Goal: Check status: Check status

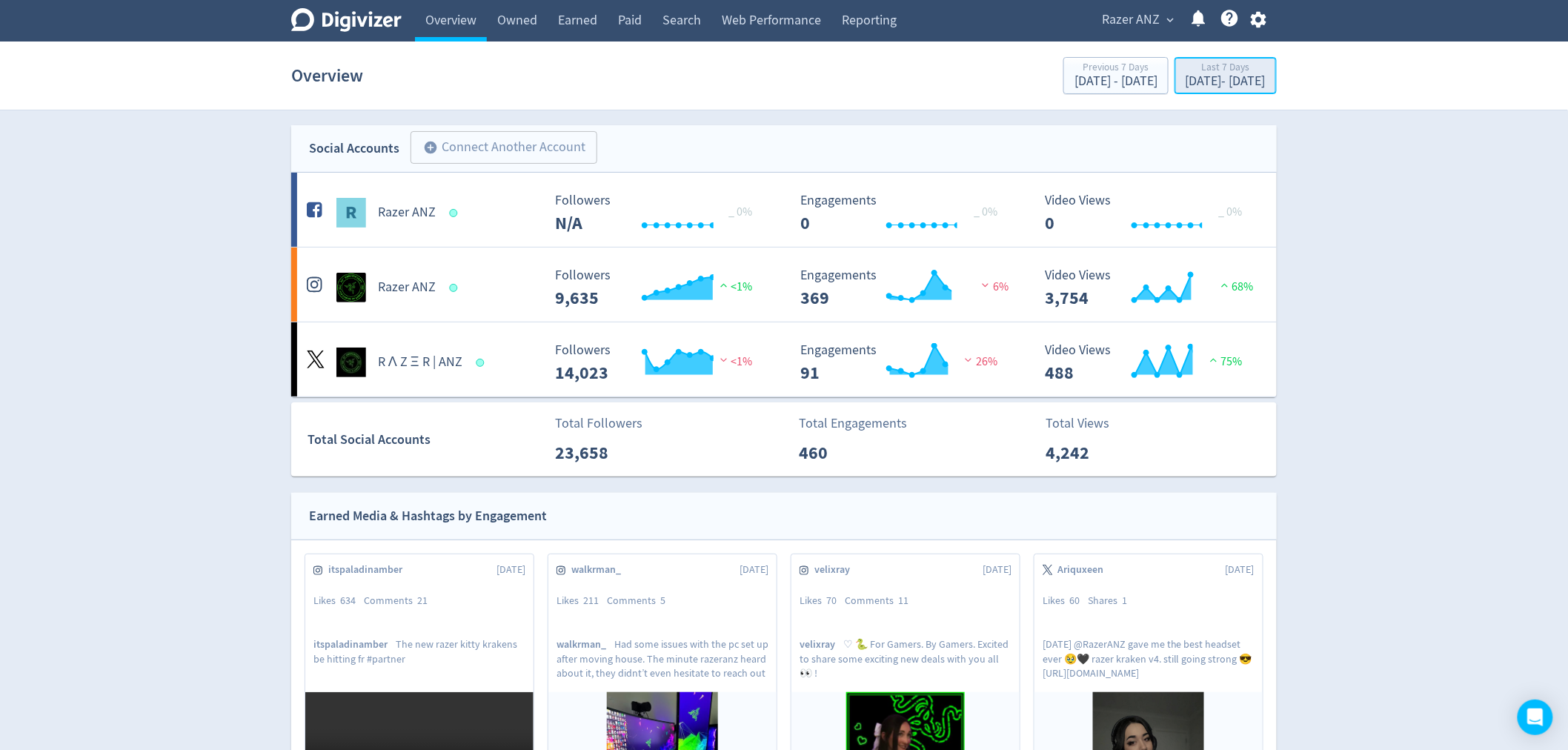
click at [1207, 93] on button "Last 7 Days [DATE] - [DATE]" at bounding box center [1225, 75] width 102 height 37
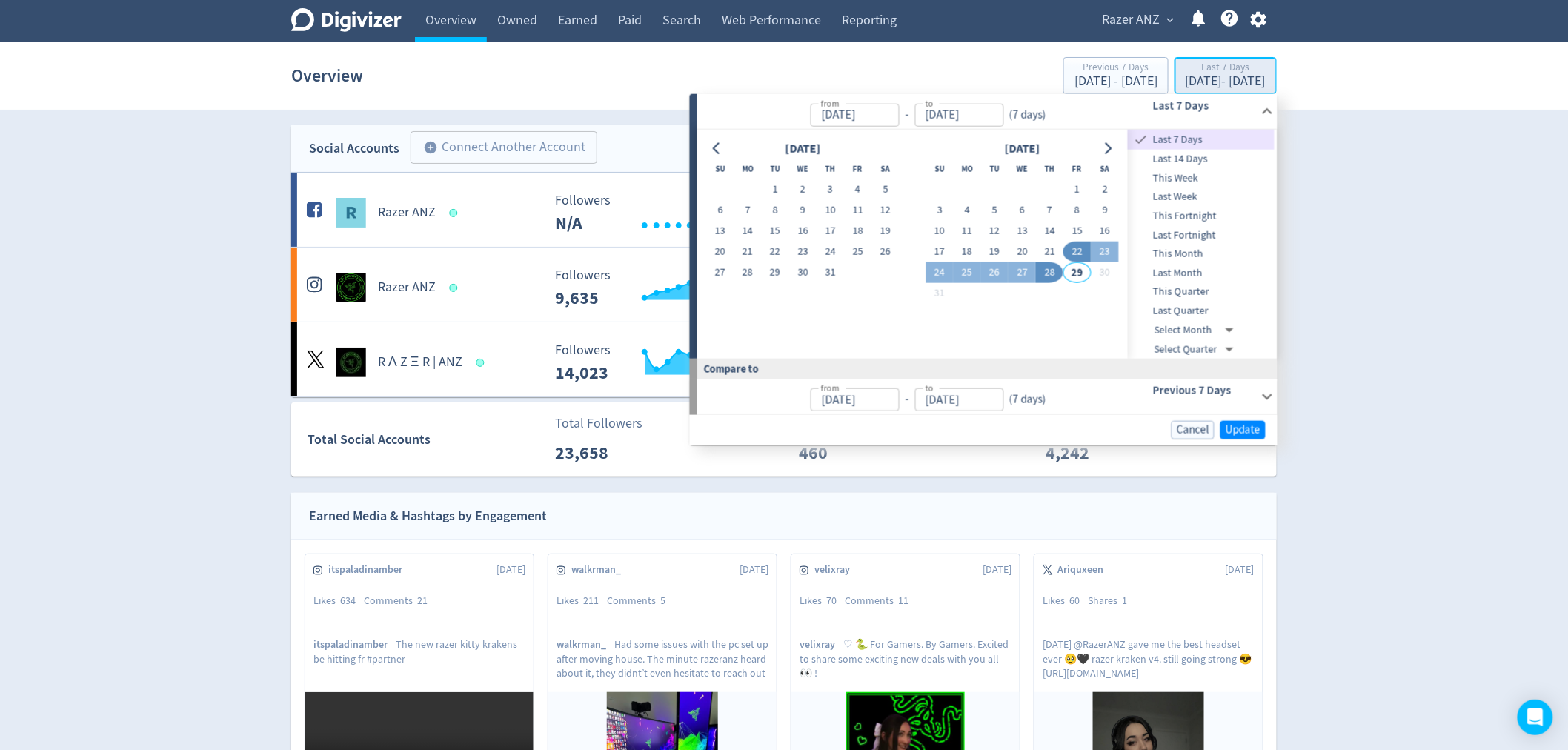
type input "[DATE]"
click at [1202, 248] on span "This Month" at bounding box center [1202, 254] width 147 height 16
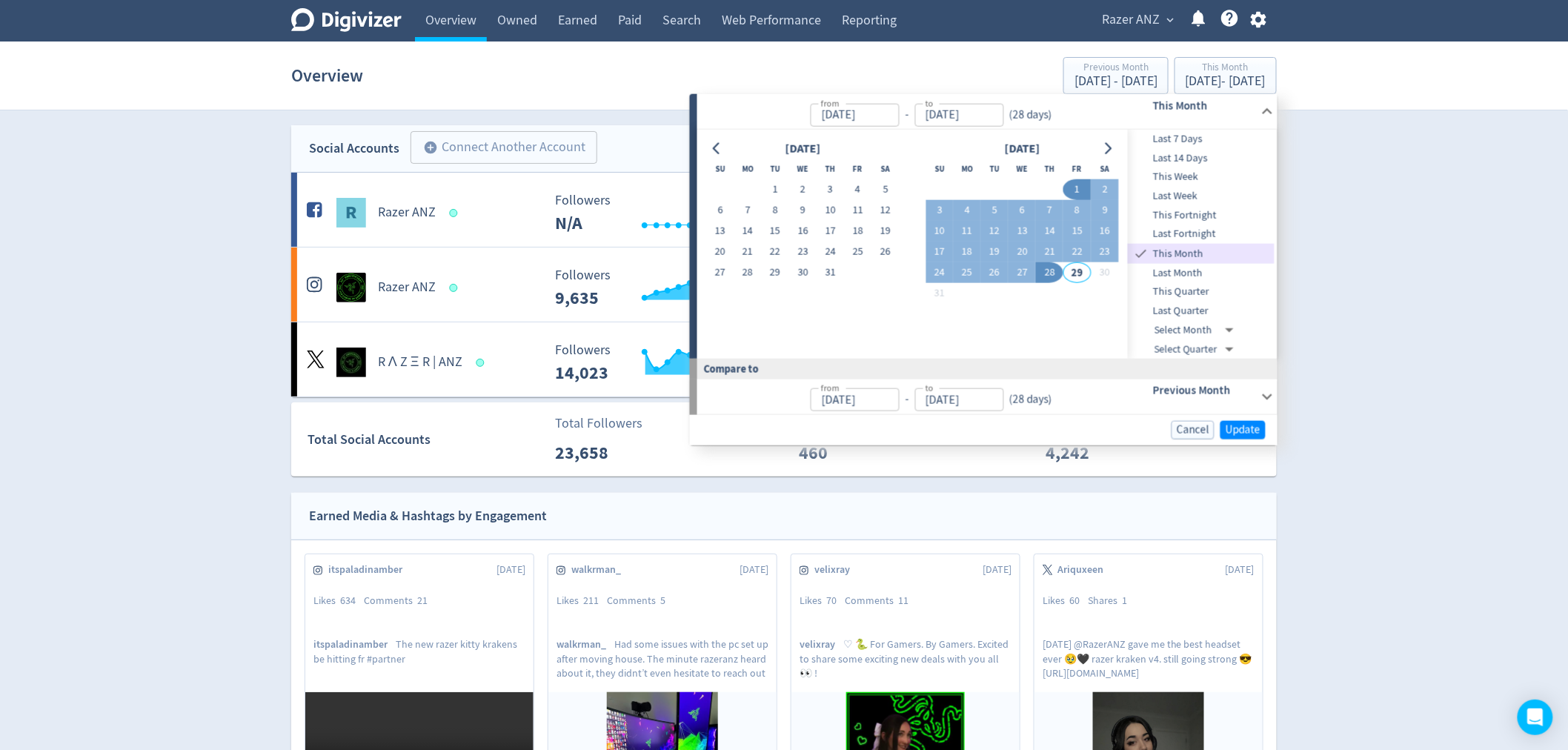
type input "[DATE]"
click at [1241, 428] on span "Update" at bounding box center [1243, 430] width 34 height 11
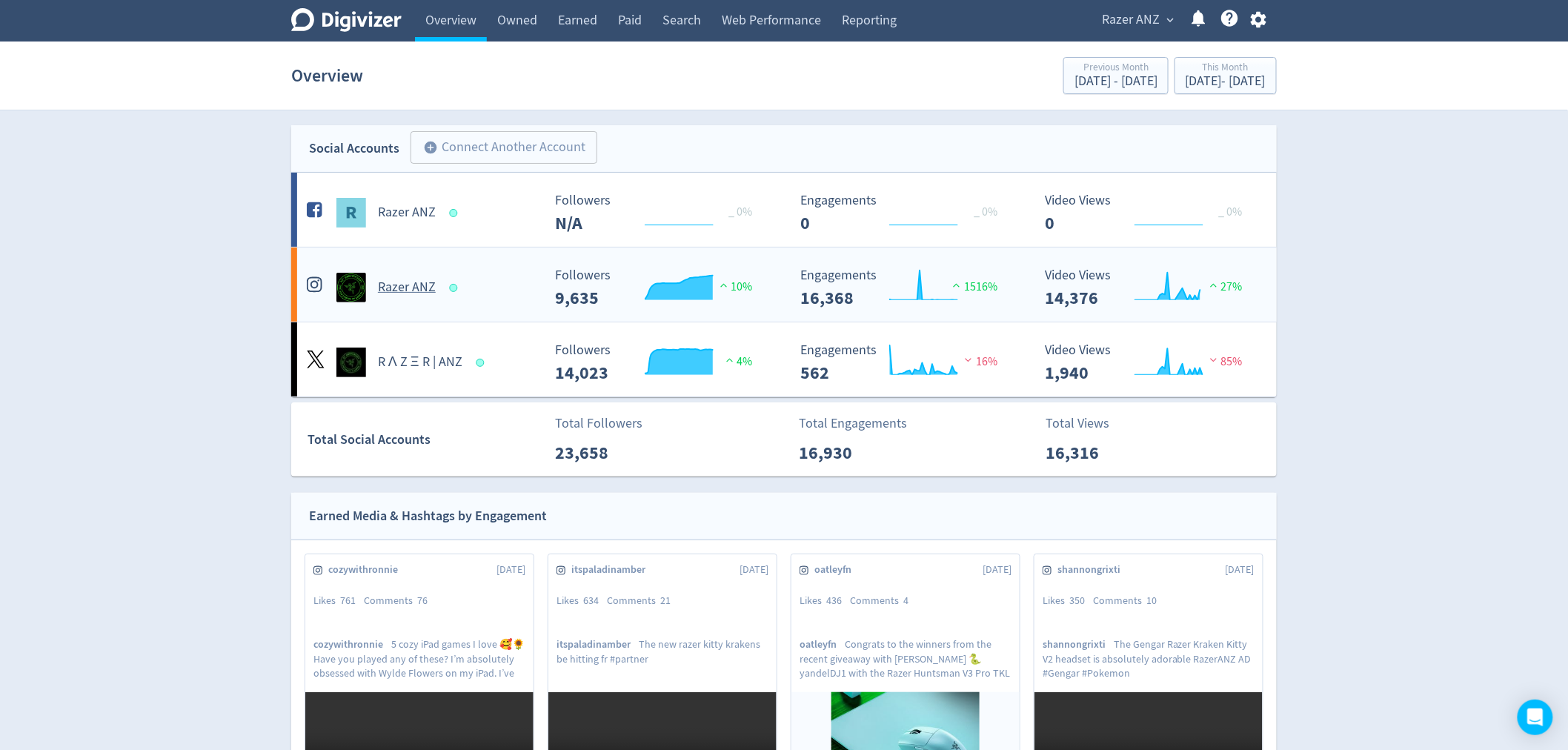
click at [405, 284] on h5 "Razer ANZ" at bounding box center [407, 288] width 57 height 18
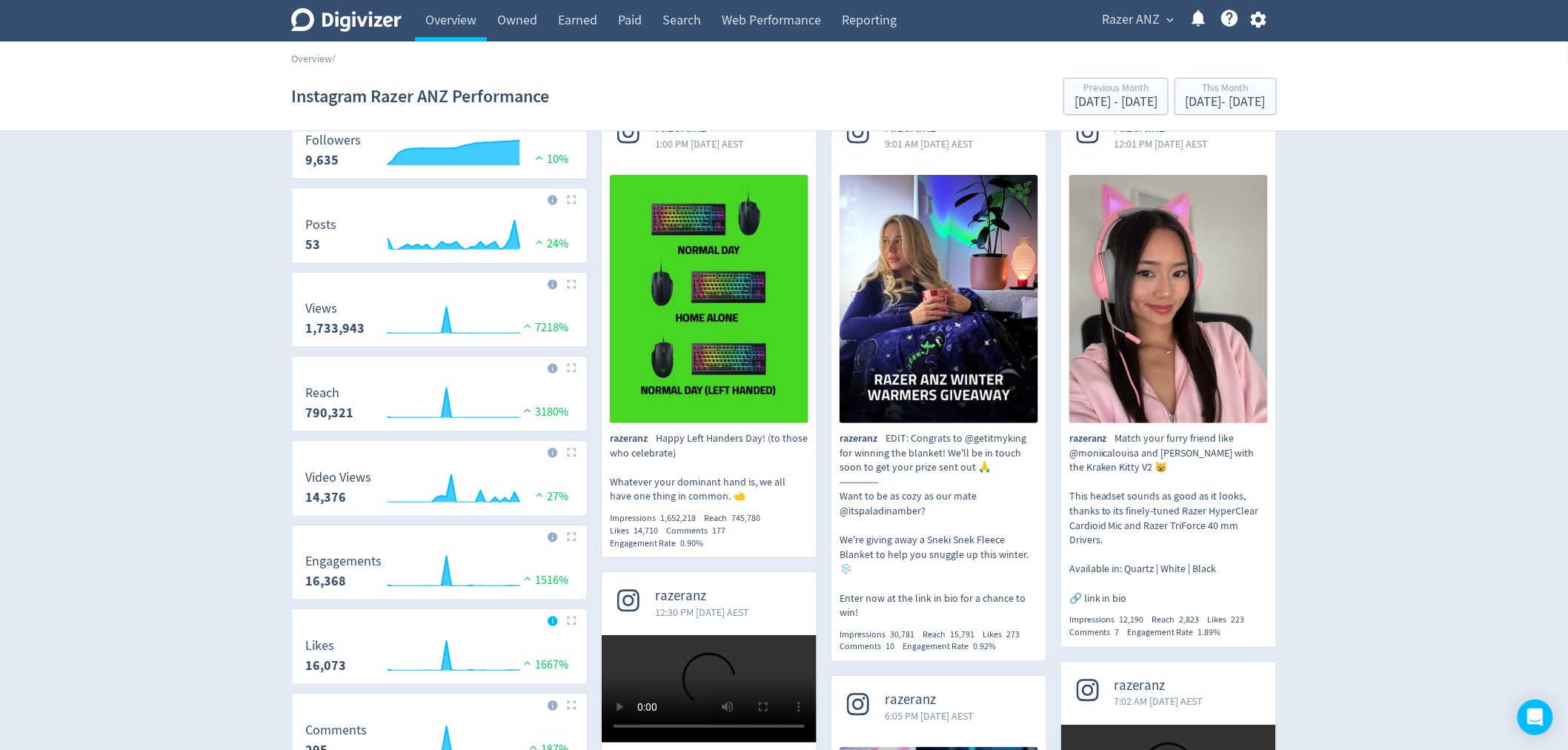
scroll to position [82, 0]
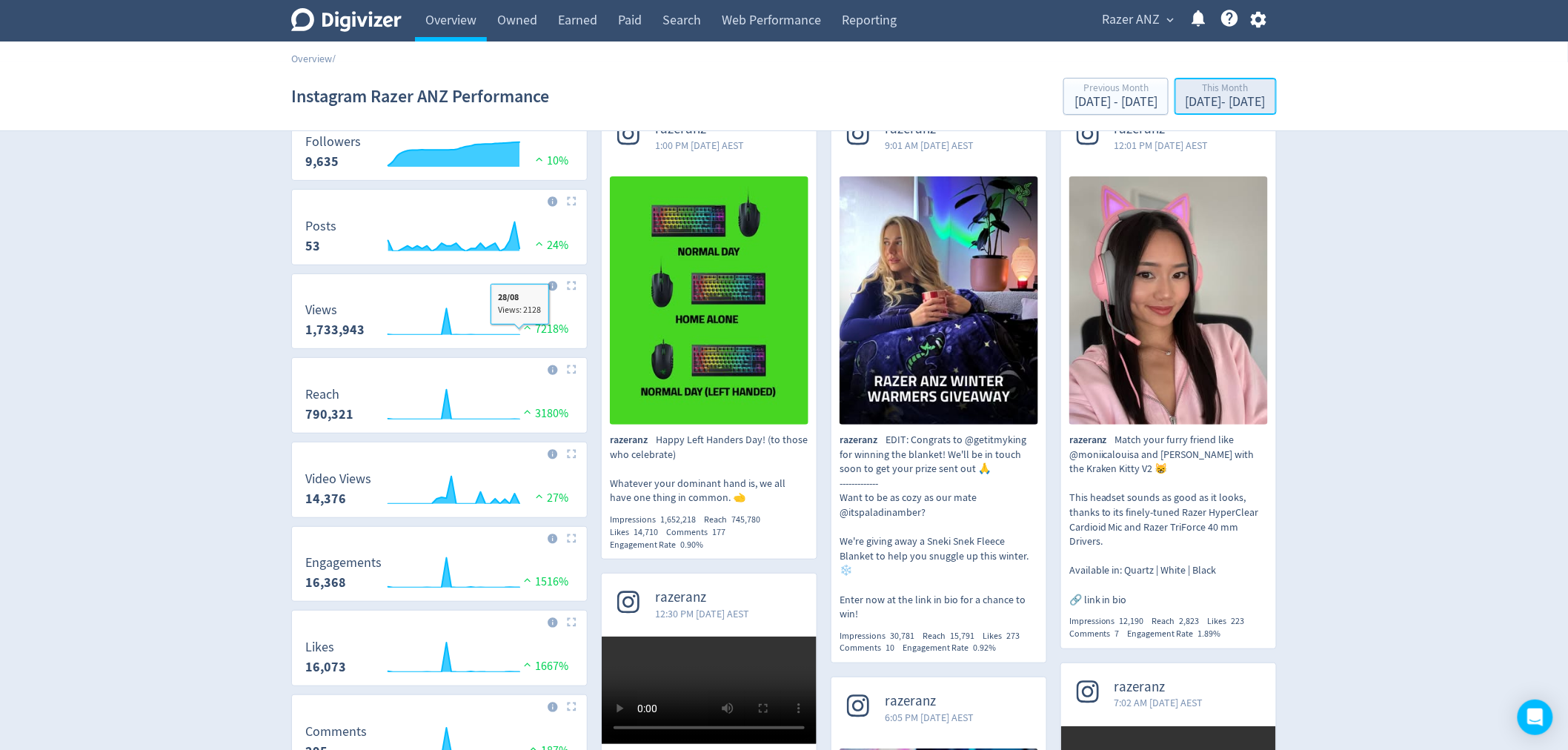
click at [1224, 99] on div "[DATE] - [DATE]" at bounding box center [1226, 102] width 80 height 13
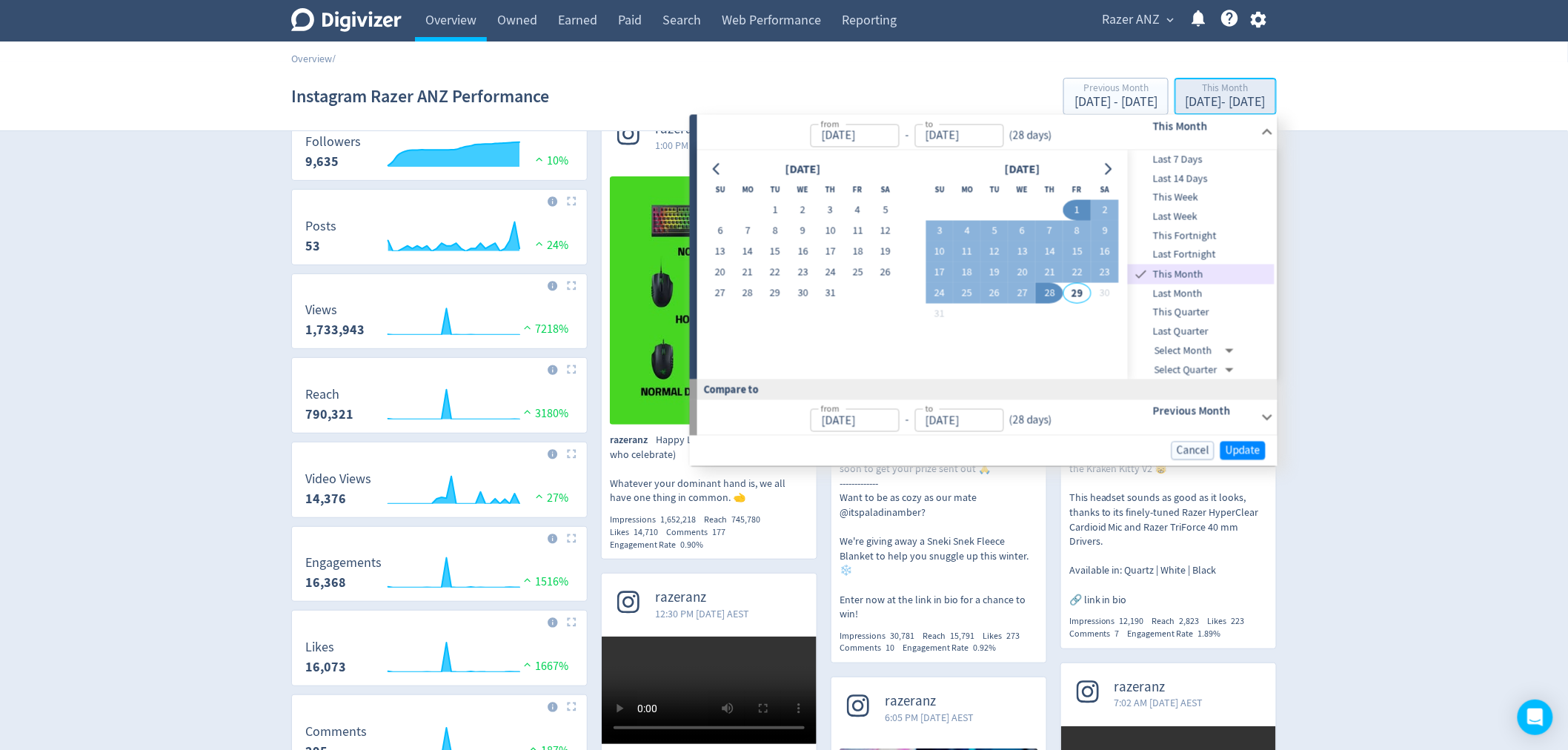
type input "[DATE]"
click at [1216, 292] on span "Last Month" at bounding box center [1202, 293] width 147 height 16
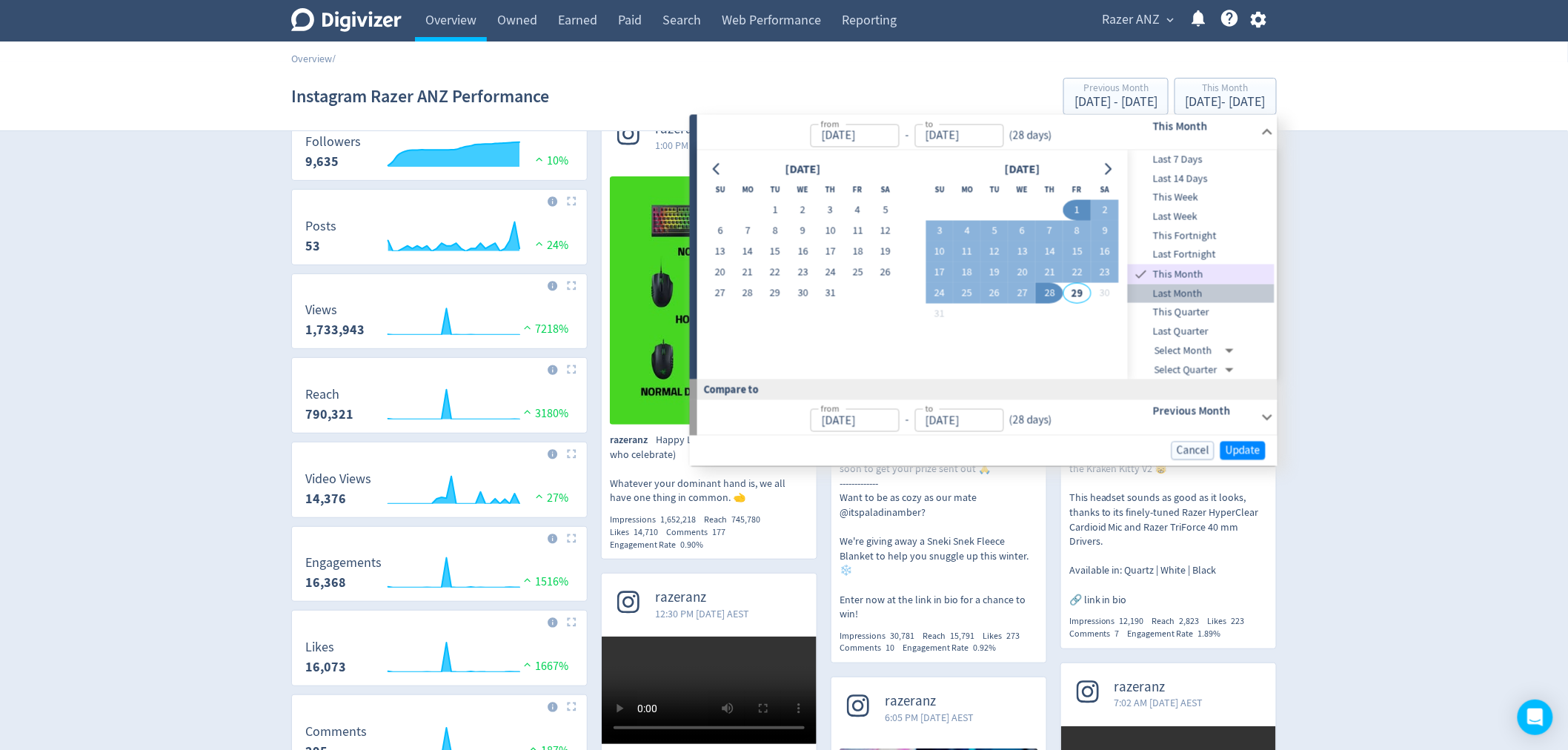
type input "[DATE]"
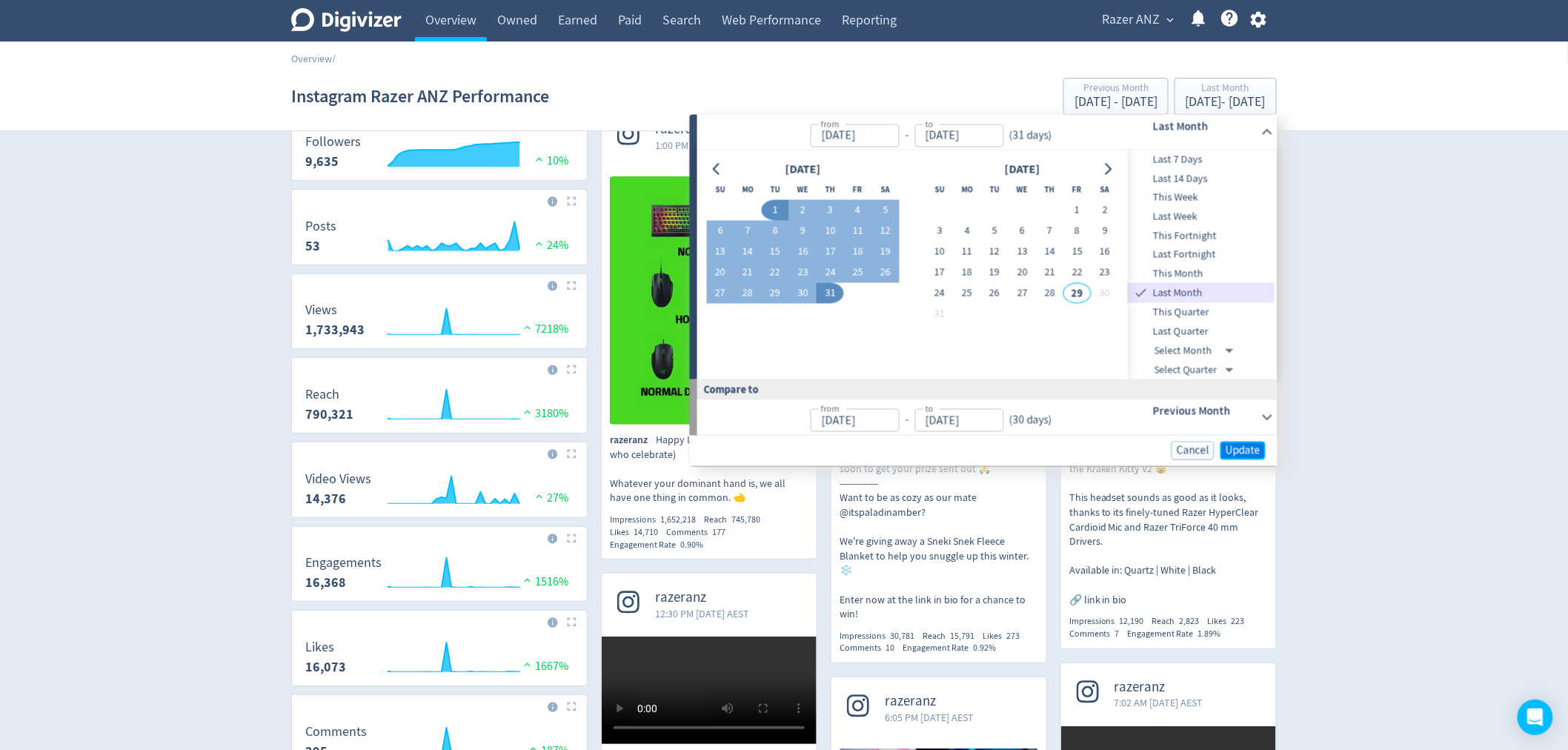
click at [1242, 445] on span "Update" at bounding box center [1243, 451] width 34 height 11
